Goal: Task Accomplishment & Management: Manage account settings

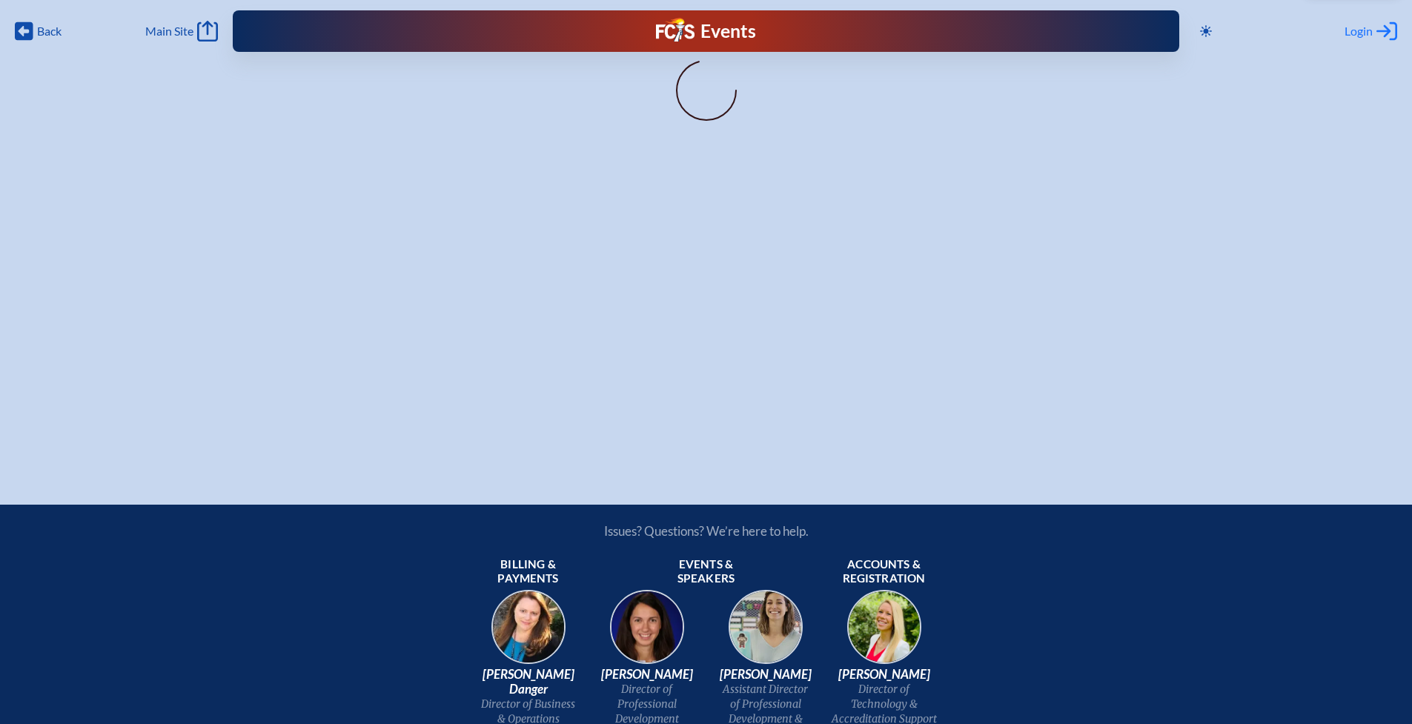
type input "[EMAIL_ADDRESS][DOMAIN_NAME]"
click at [1371, 33] on span "Login" at bounding box center [1358, 31] width 28 height 15
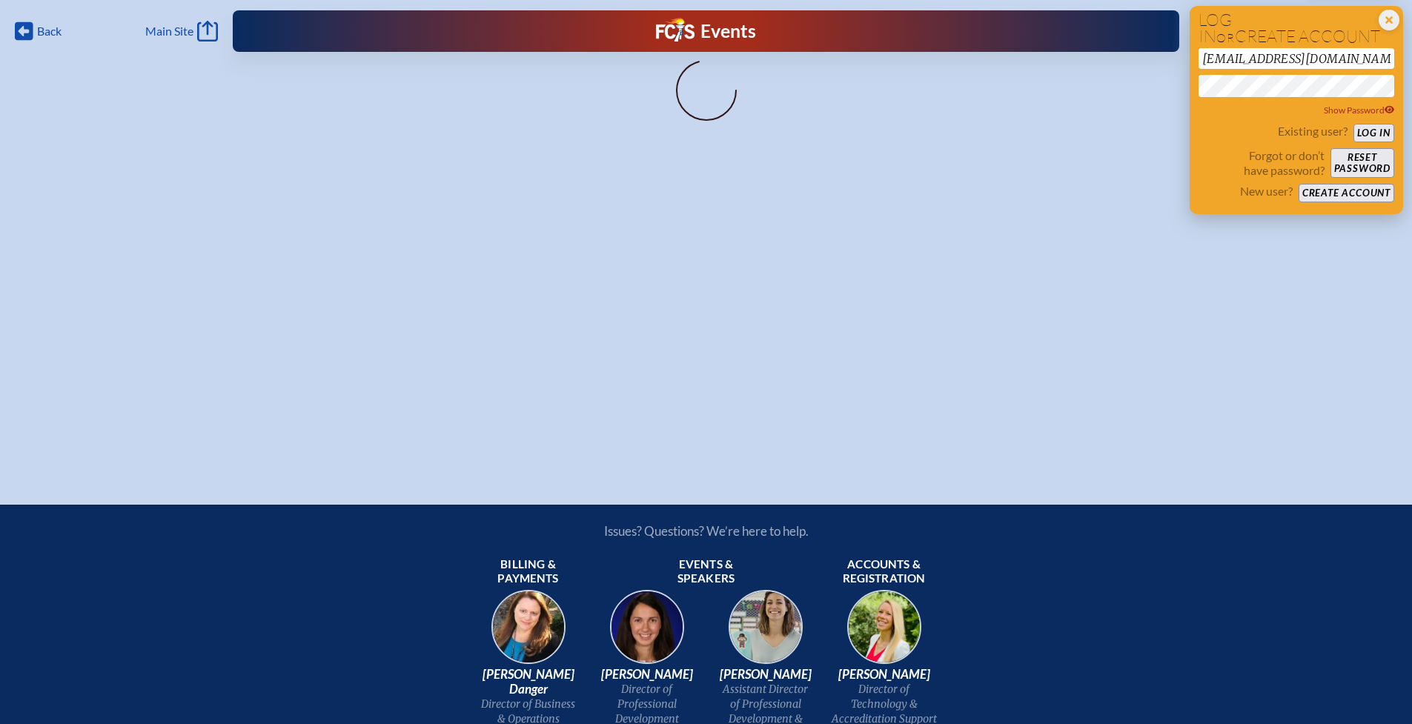
click at [1386, 134] on button "Log in" at bounding box center [1373, 133] width 41 height 19
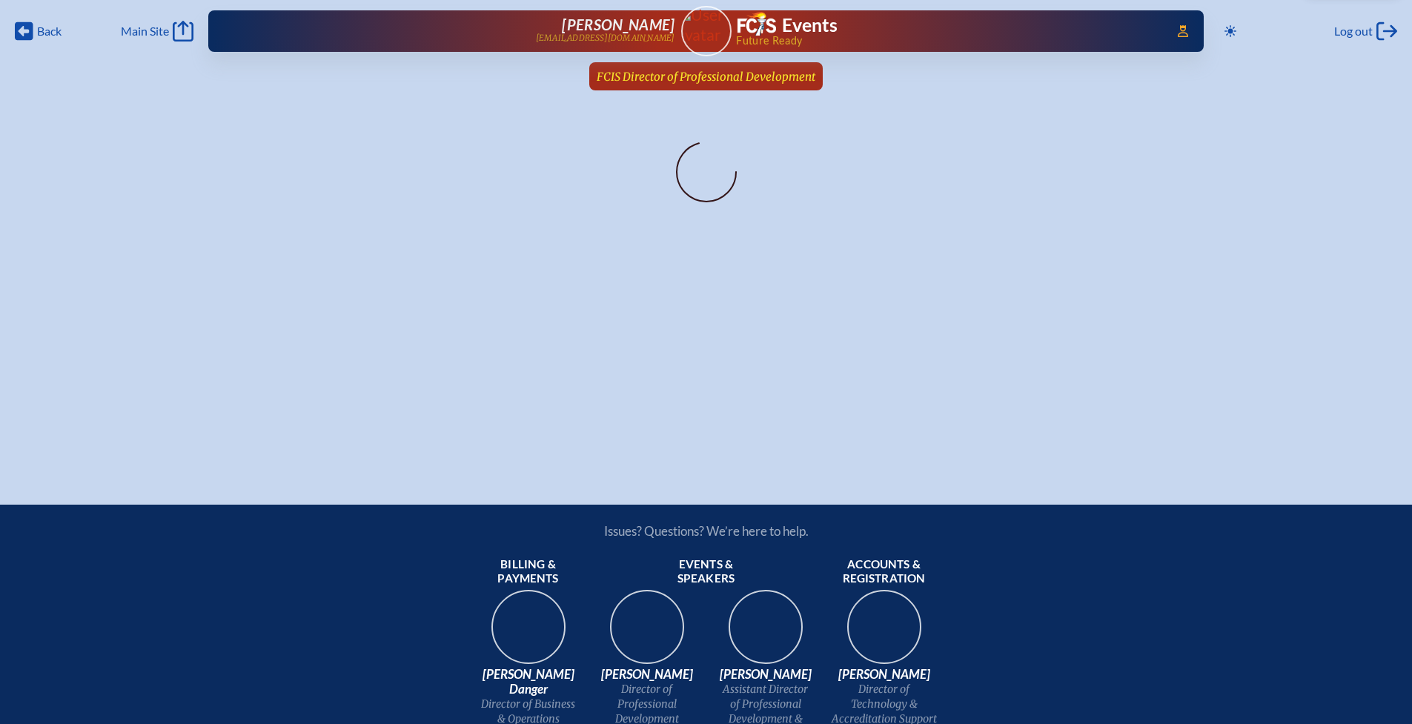
click at [684, 82] on span "FCIS Director of Professional Development" at bounding box center [706, 77] width 219 height 14
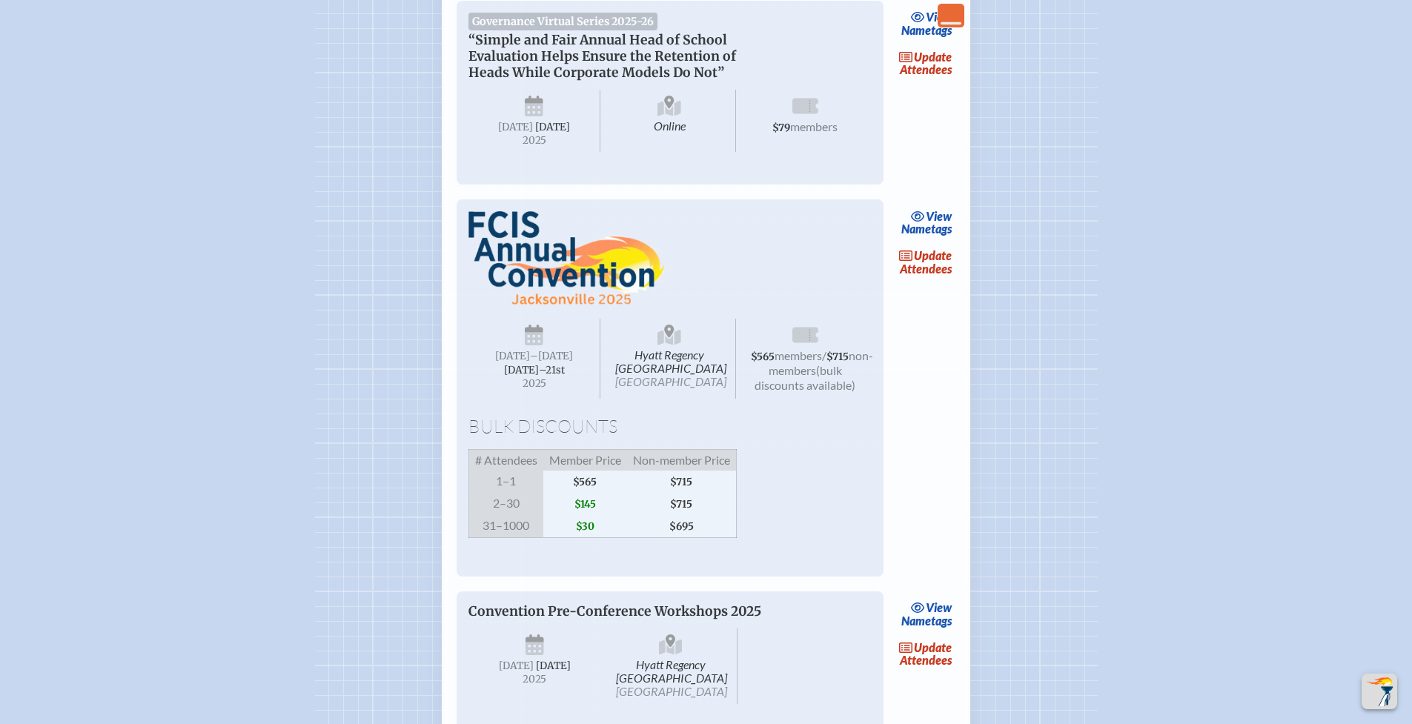
scroll to position [1811, 0]
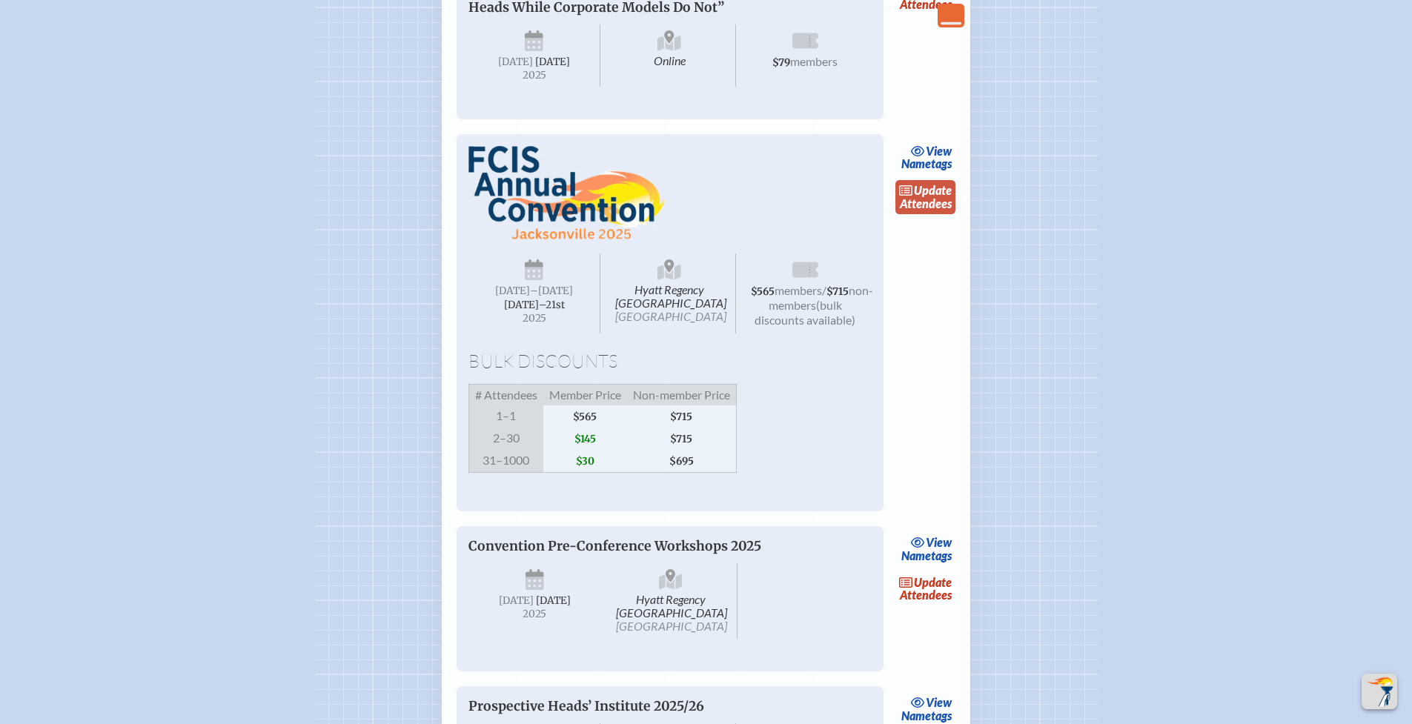
click at [912, 214] on link "update Attendees" at bounding box center [925, 197] width 61 height 34
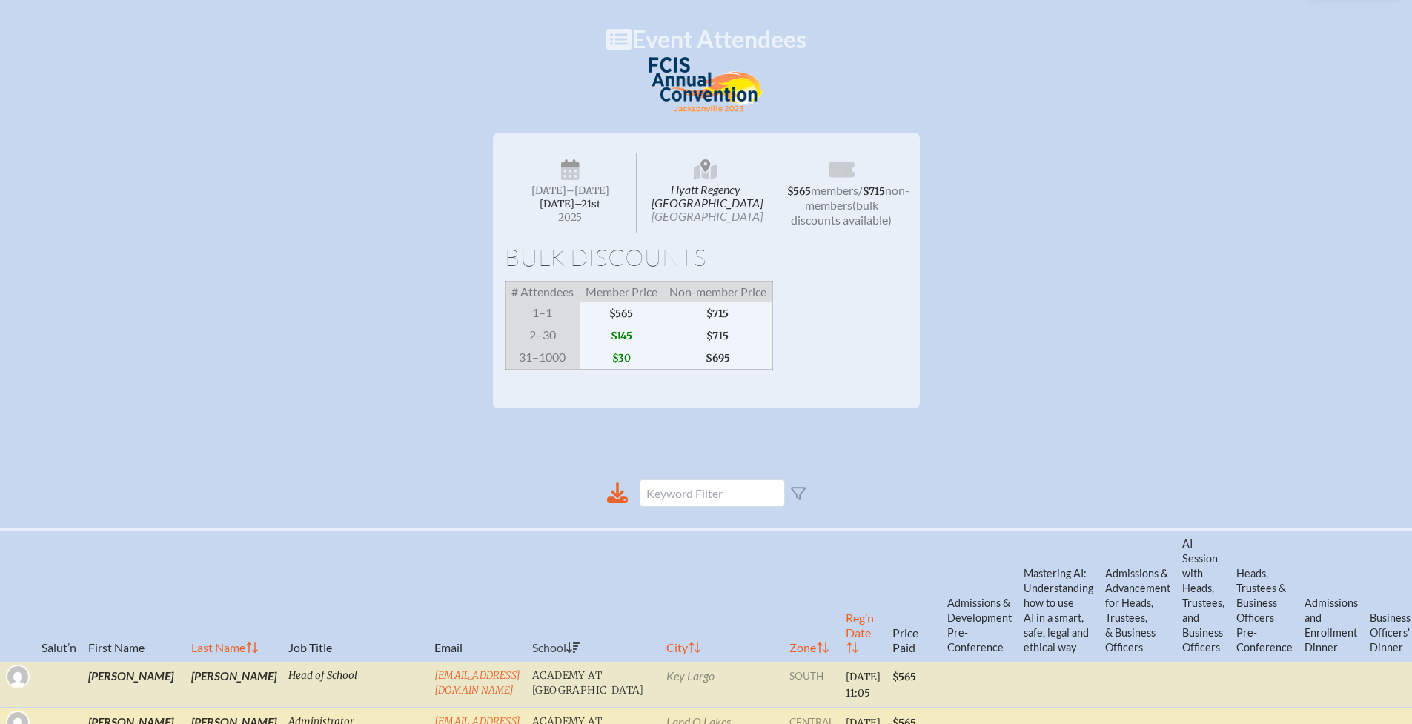
scroll to position [303, 0]
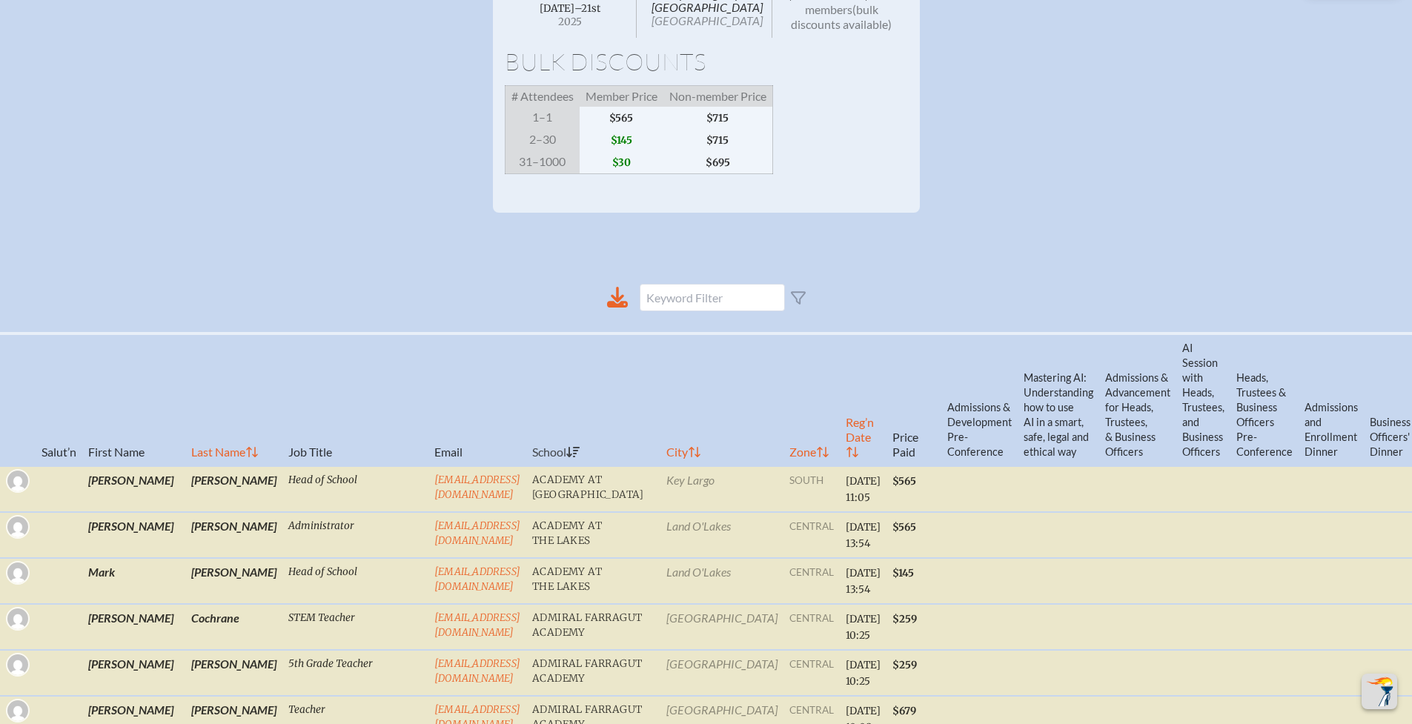
click at [840, 457] on th "Reg’n Date" at bounding box center [863, 400] width 47 height 133
checkbox input "false"
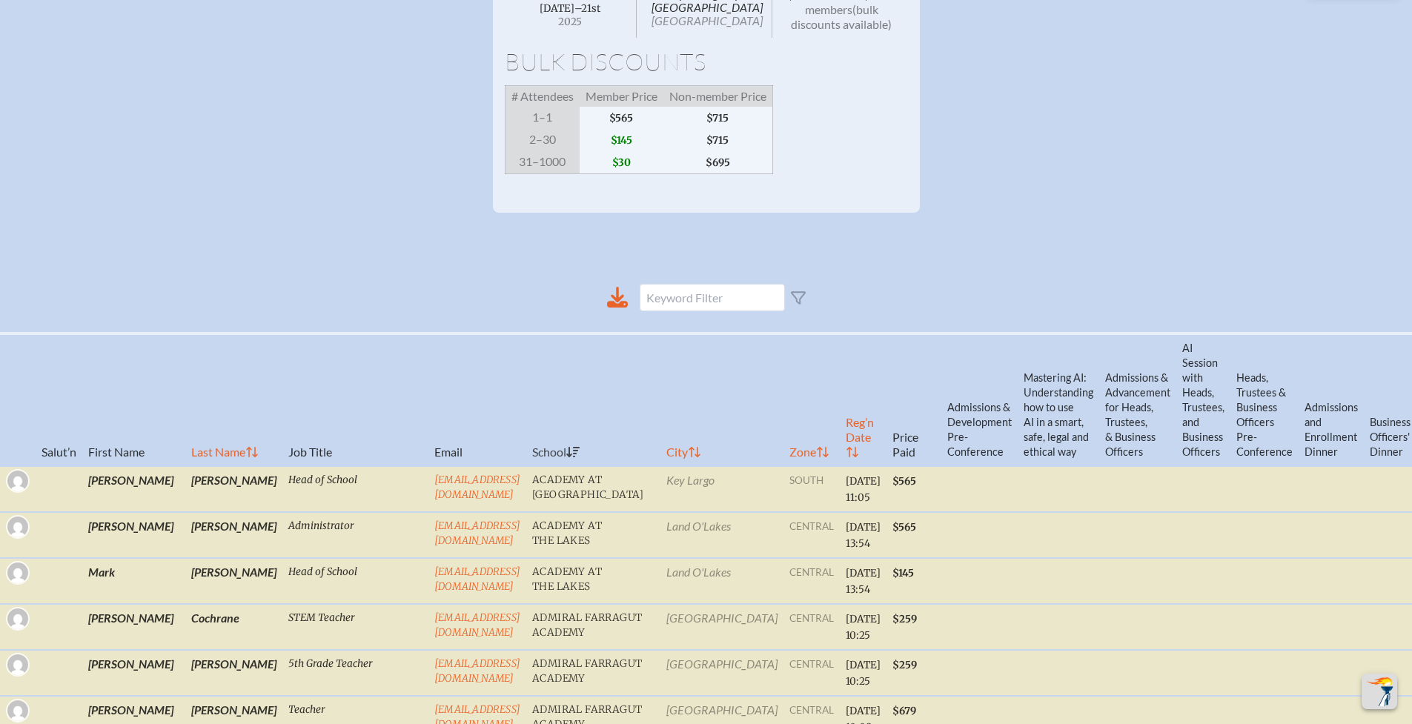
checkbox input "false"
checkbox input "true"
checkbox input "false"
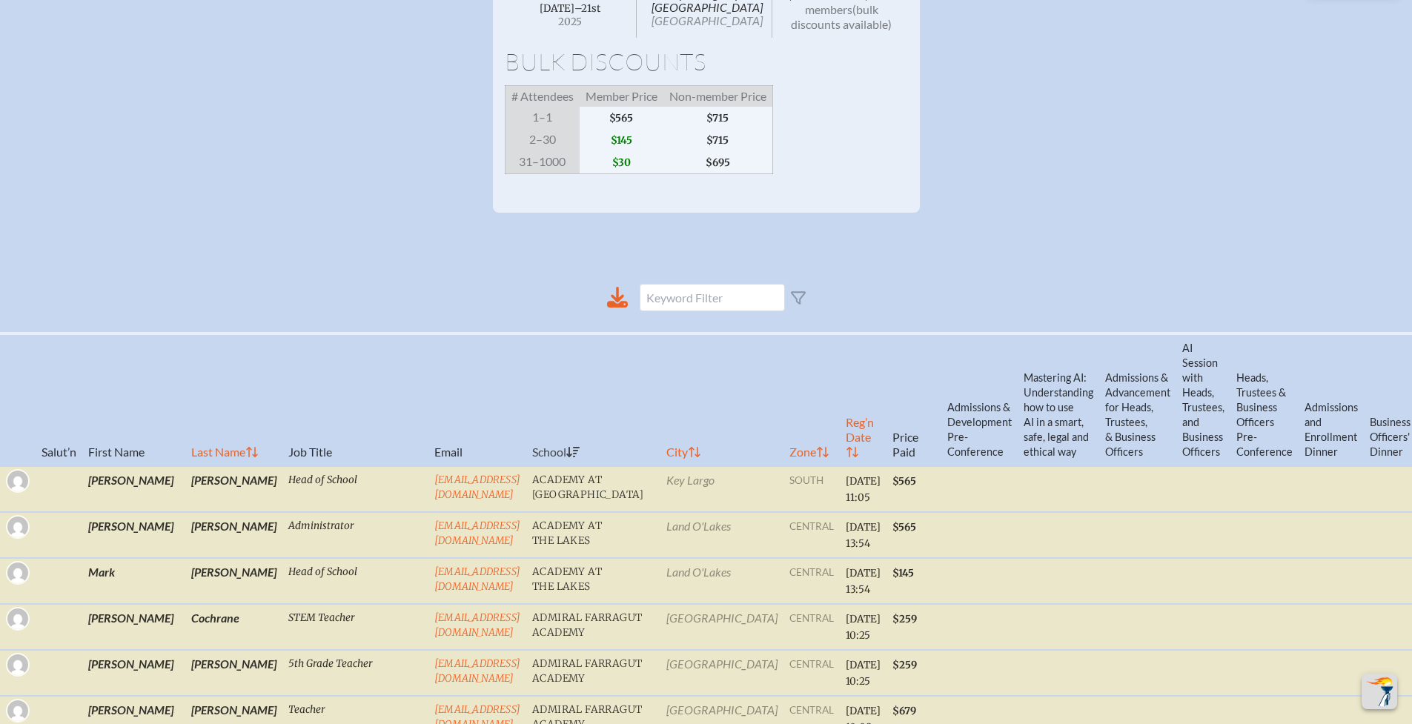
checkbox input "false"
checkbox input "true"
checkbox input "false"
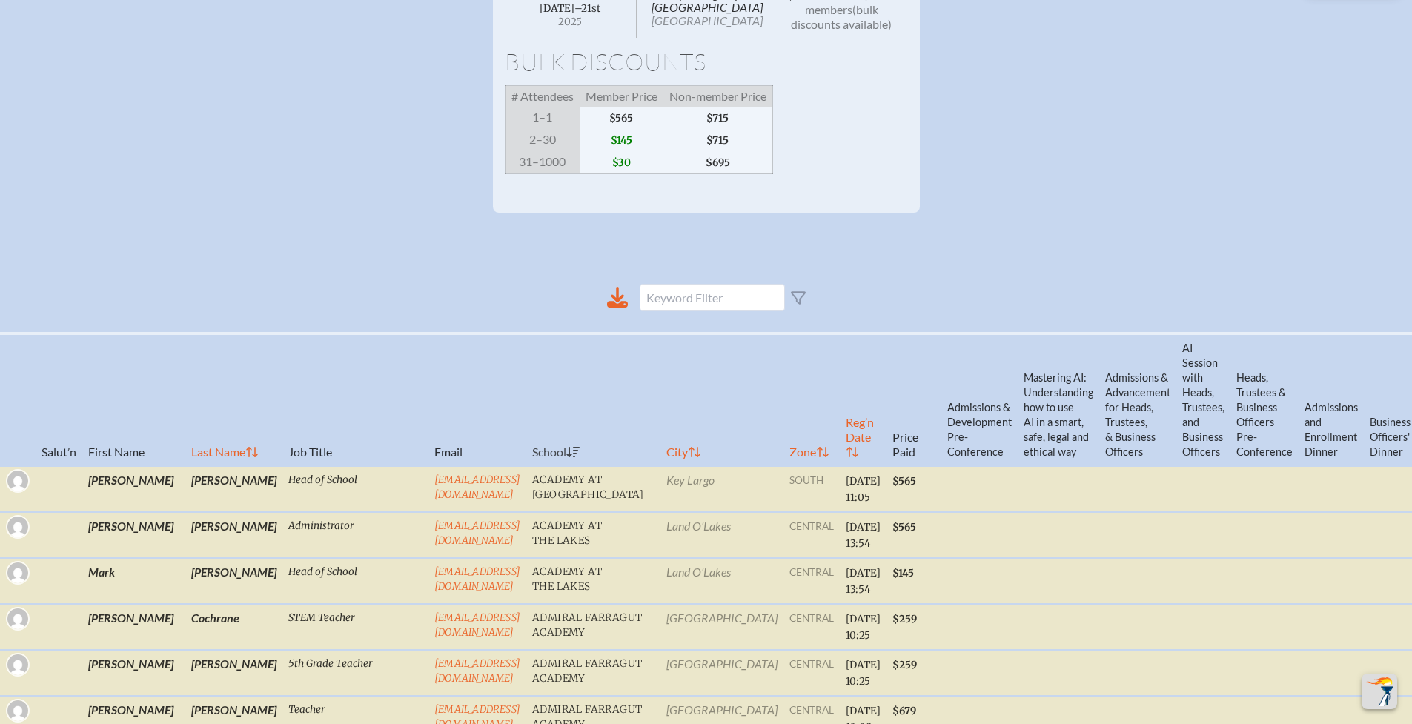
checkbox input "false"
checkbox input "true"
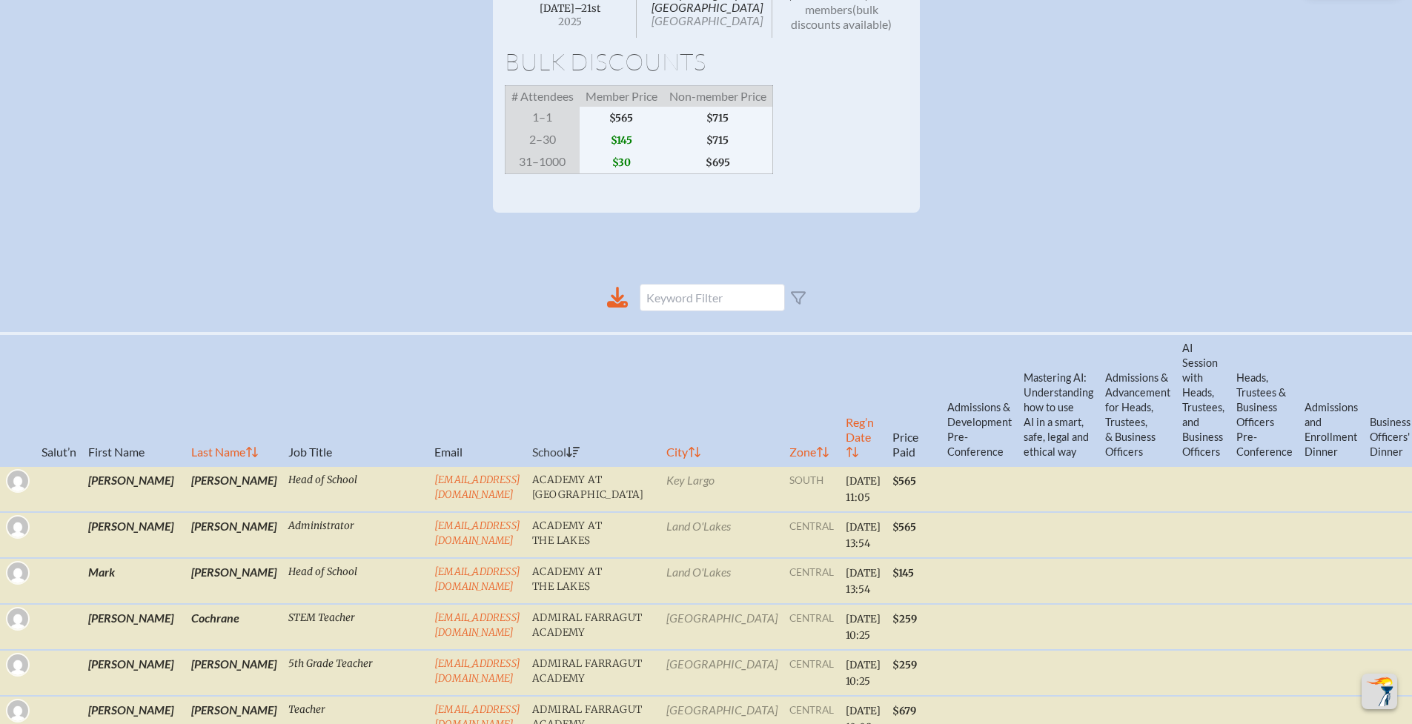
checkbox input "true"
checkbox input "false"
checkbox input "true"
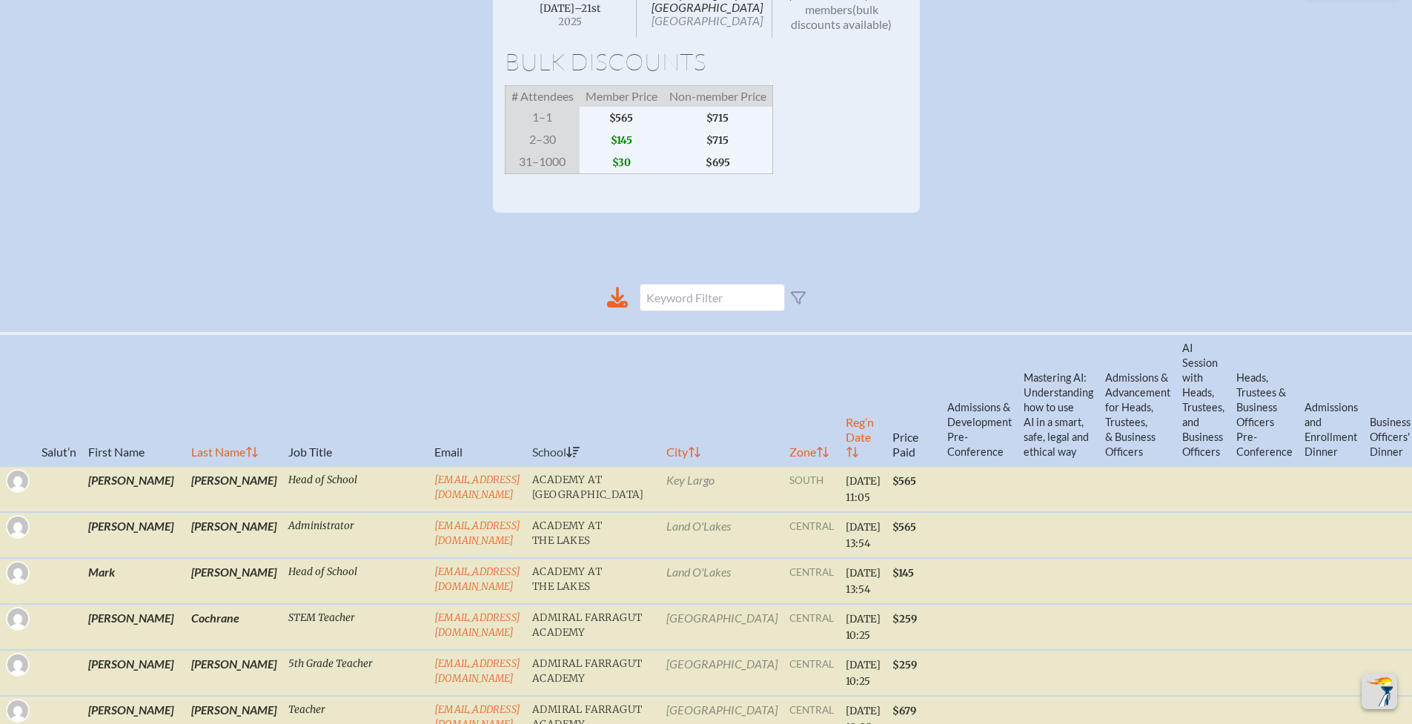
checkbox input "true"
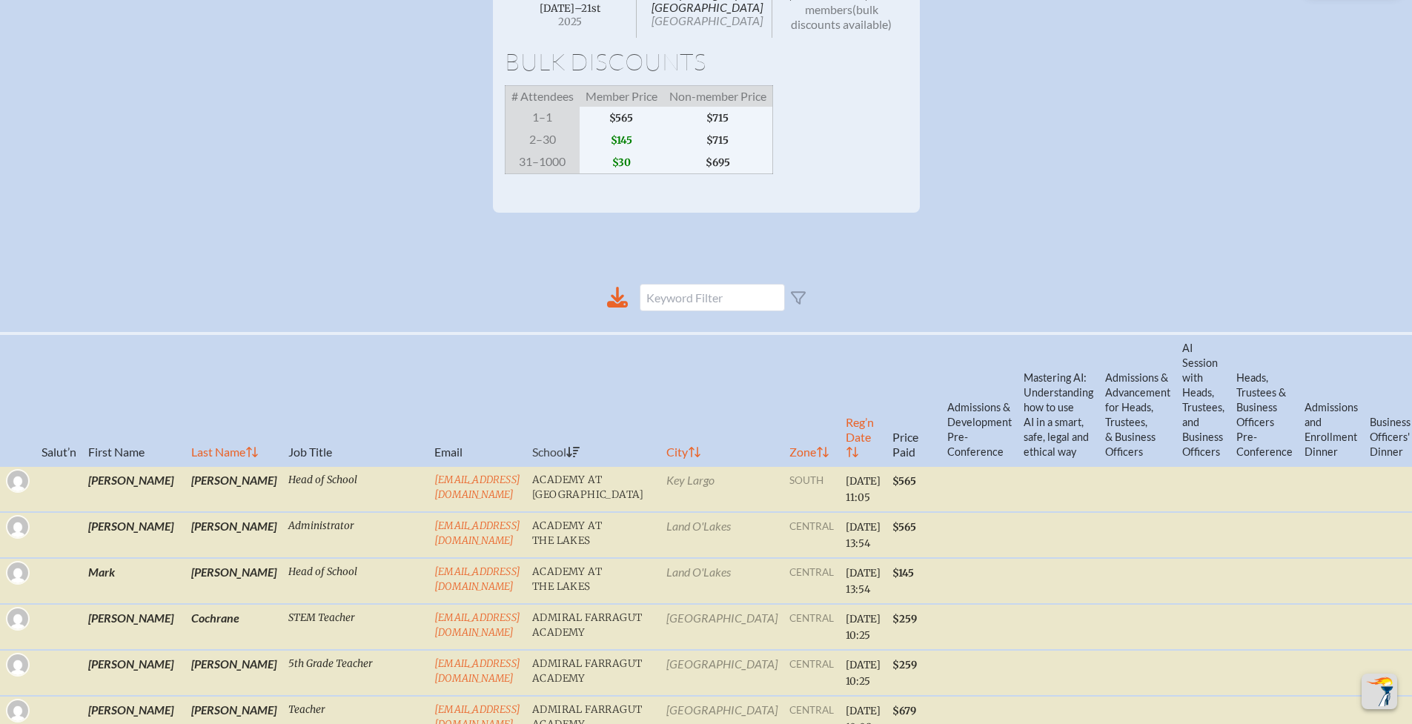
checkbox input "false"
checkbox input "true"
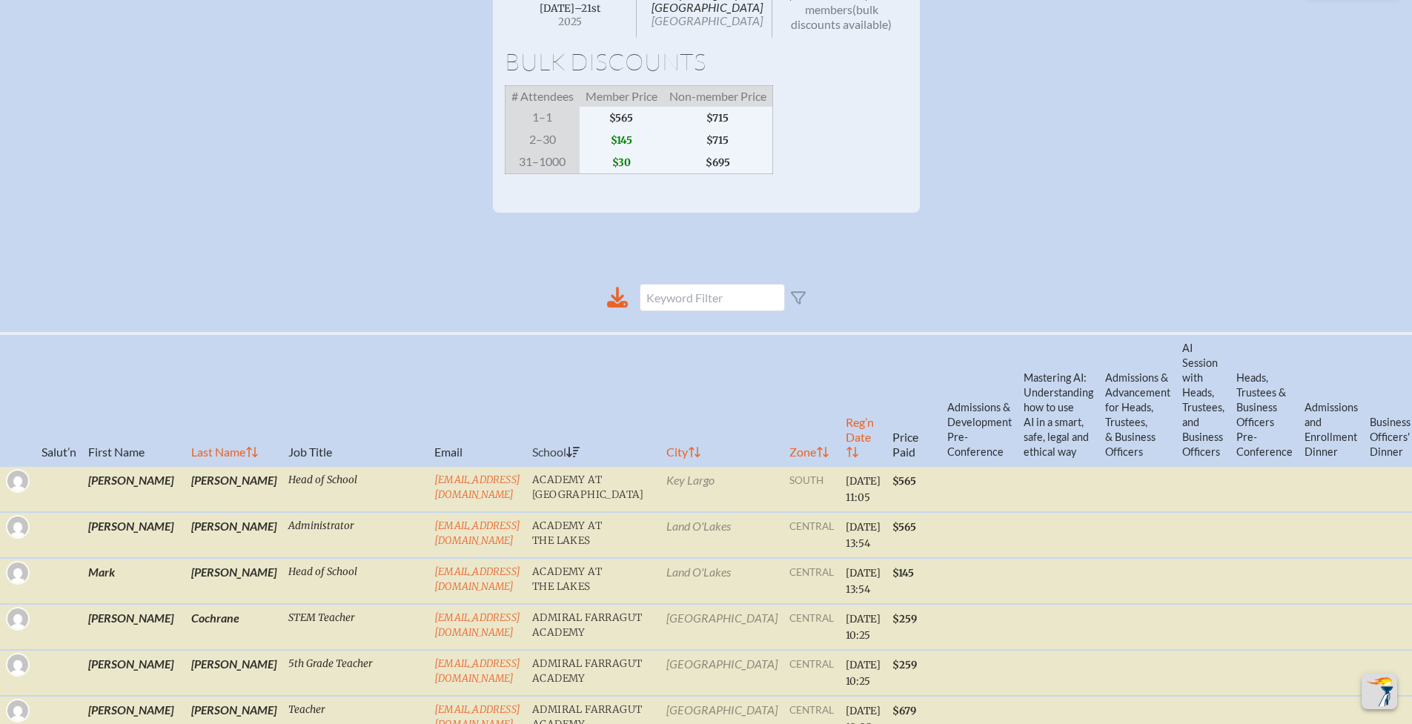
checkbox input "false"
checkbox input "true"
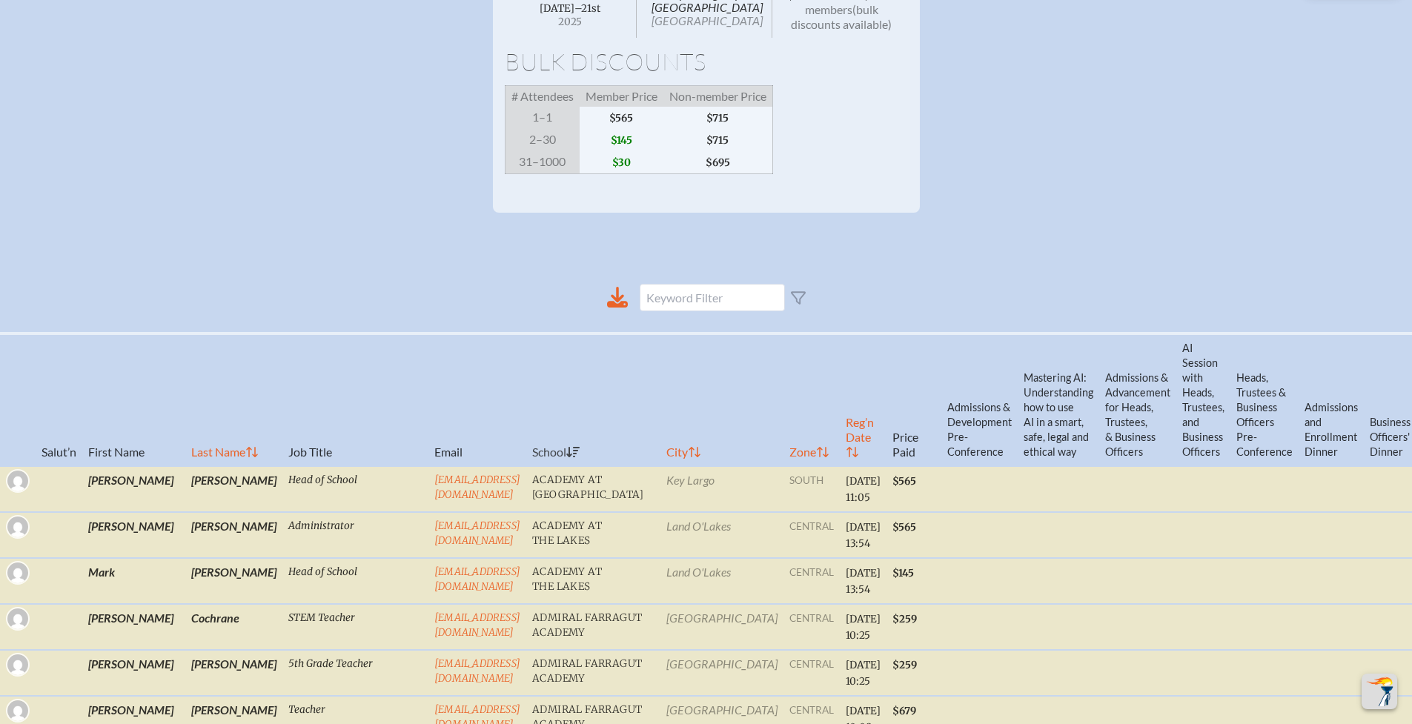
checkbox input "true"
checkbox input "false"
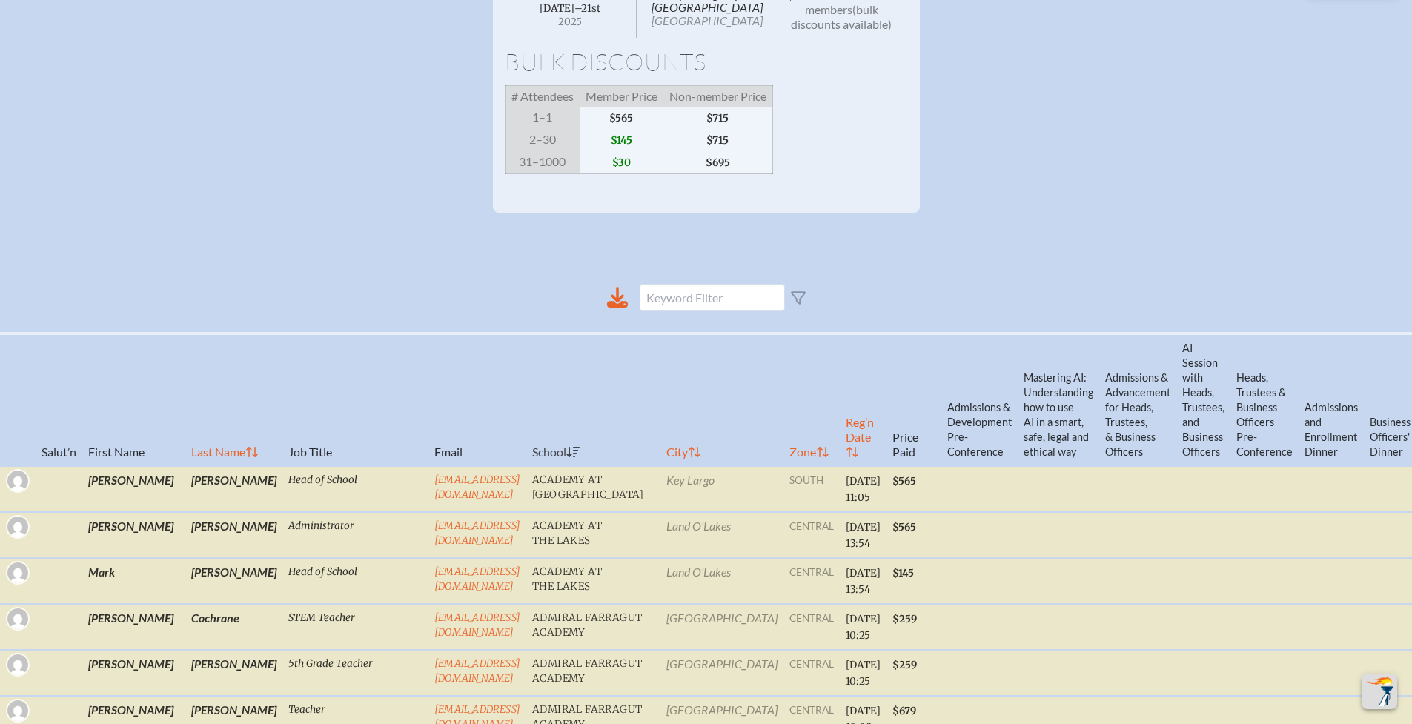
checkbox input "true"
checkbox input "false"
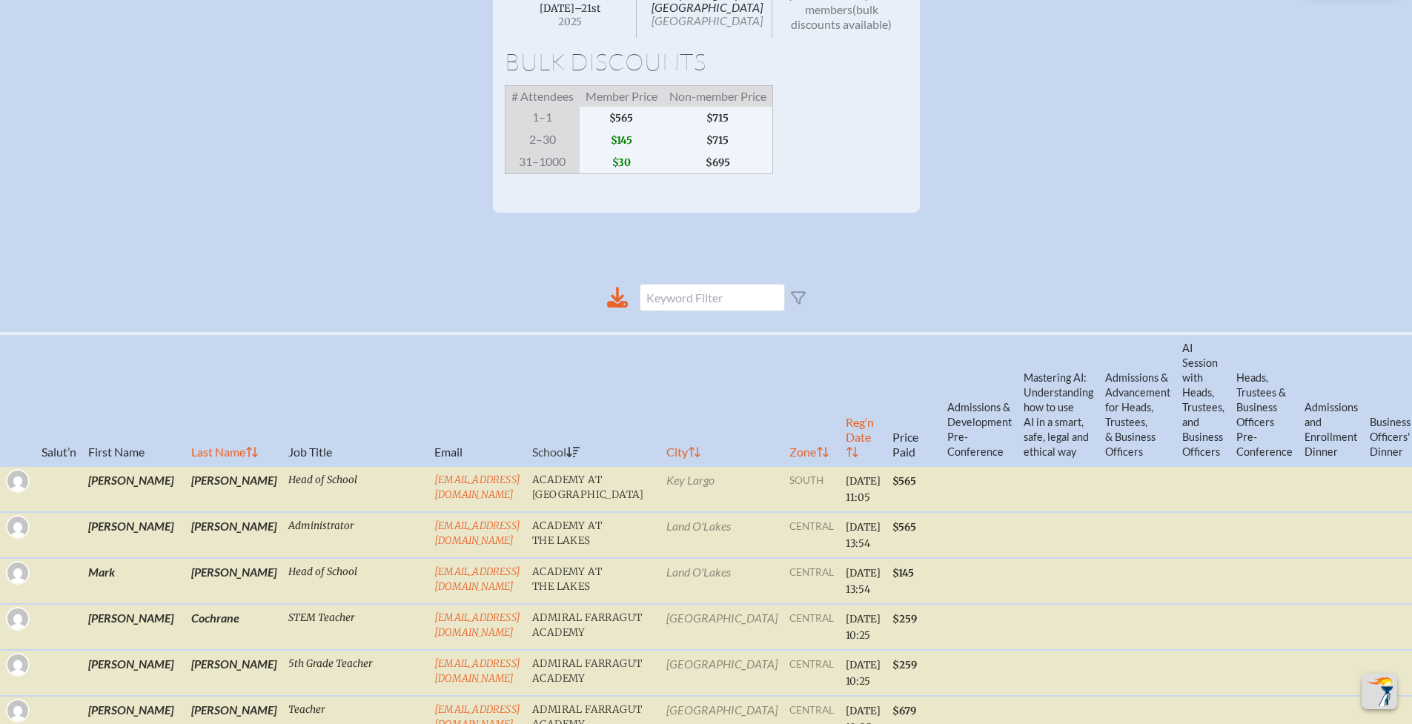
checkbox input "false"
checkbox input "true"
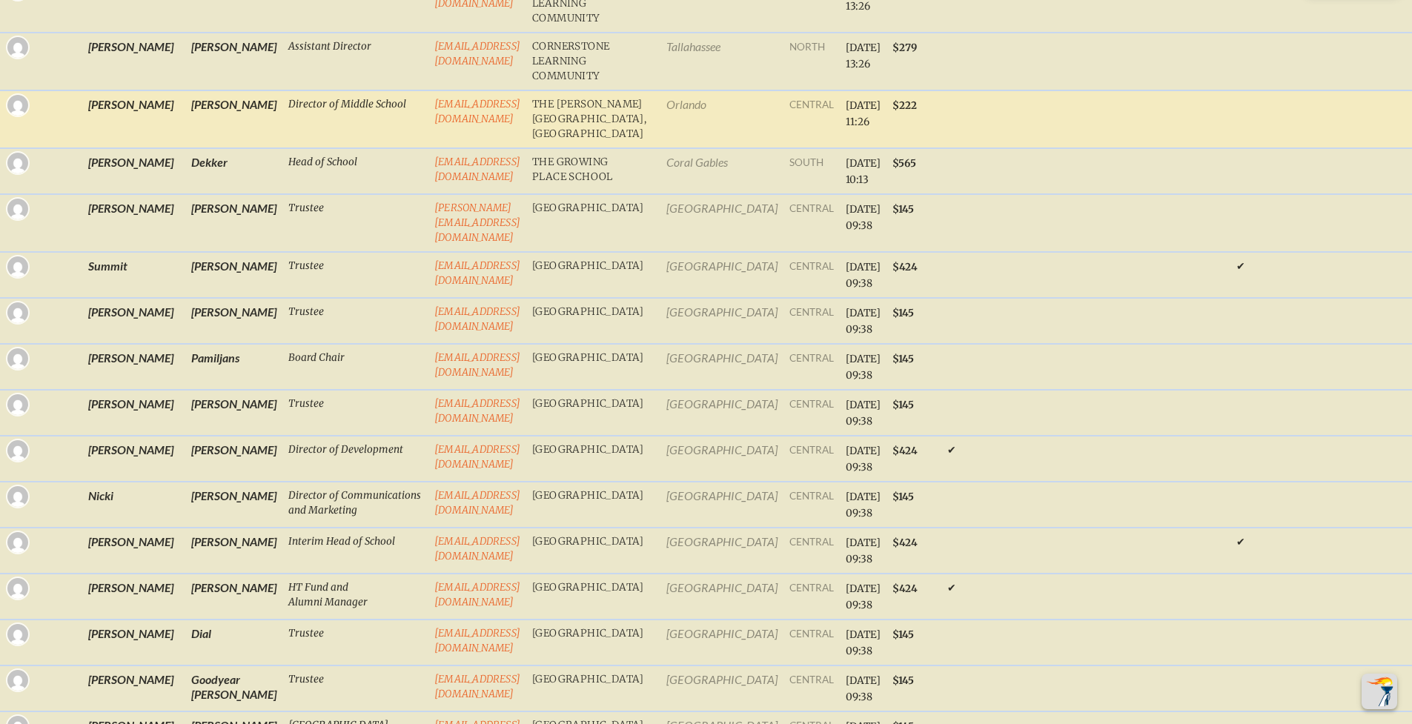
scroll to position [2619, 0]
